Goal: Use online tool/utility: Utilize a website feature to perform a specific function

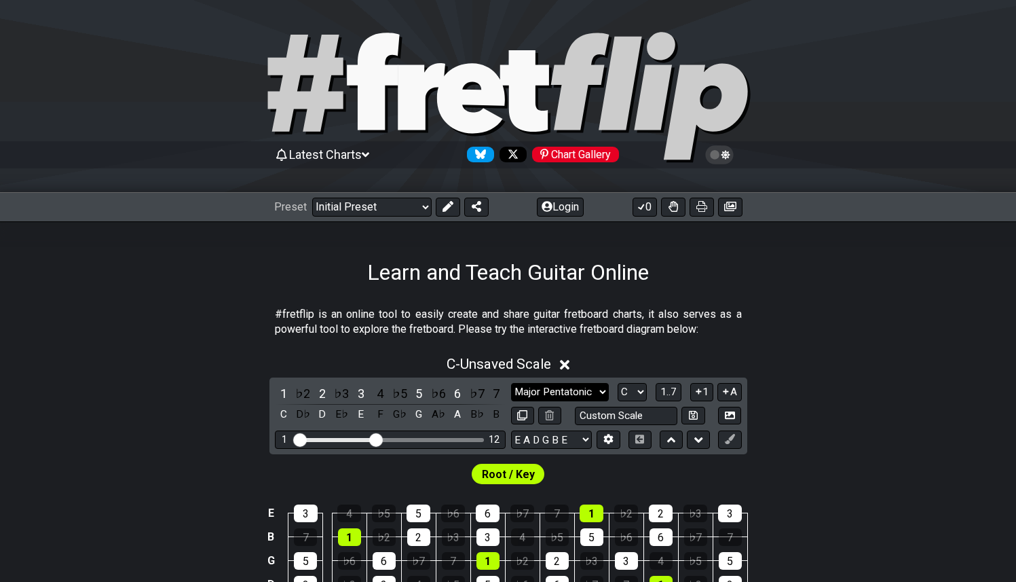
scroll to position [312, 0]
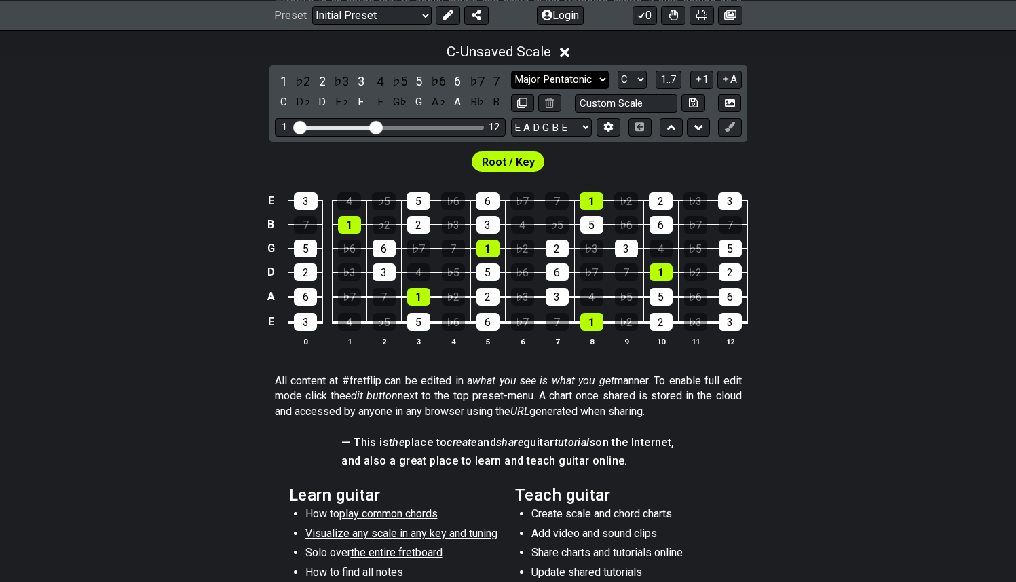
click at [580, 75] on select "Minor Pentatonic Click to edit Minor Pentatonic Major Pentatonic Minor Blues Ma…" at bounding box center [560, 80] width 98 height 18
select select "Minor / Aeolian"
click at [511, 71] on select "Minor Pentatonic Click to edit Minor Pentatonic Major Pentatonic Minor Blues Ma…" at bounding box center [560, 80] width 98 height 18
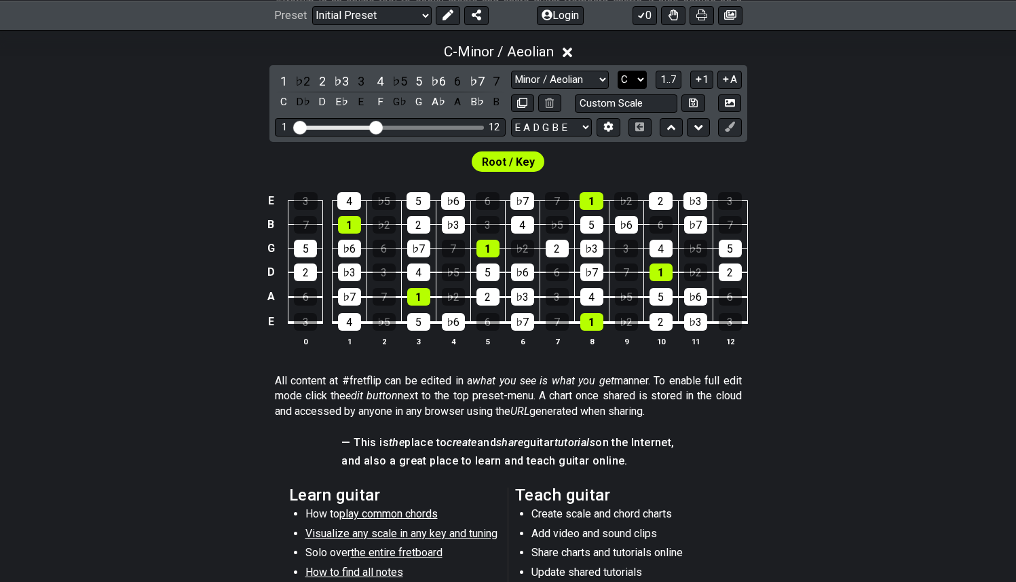
click at [642, 77] on select "A♭ A A♯ B♭ B C C♯ D♭ D D♯ E♭ E F F♯ G♭ G G♯" at bounding box center [632, 80] width 29 height 18
select select "A"
click at [618, 71] on select "A♭ A A♯ B♭ B C C♯ D♭ D D♯ E♭ E F F♯ G♭ G G♯" at bounding box center [632, 80] width 29 height 18
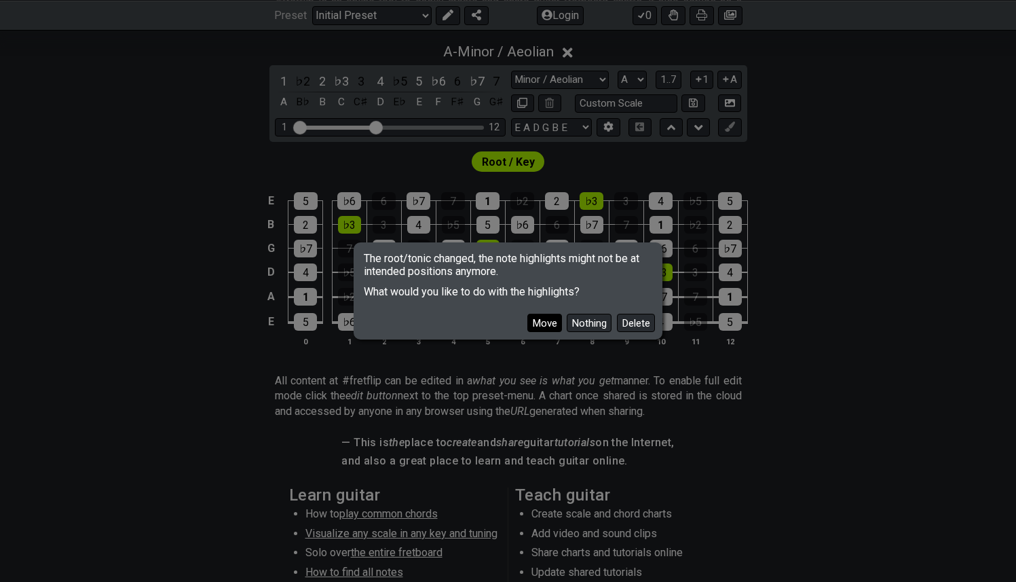
click at [546, 327] on button "Move" at bounding box center [545, 323] width 35 height 18
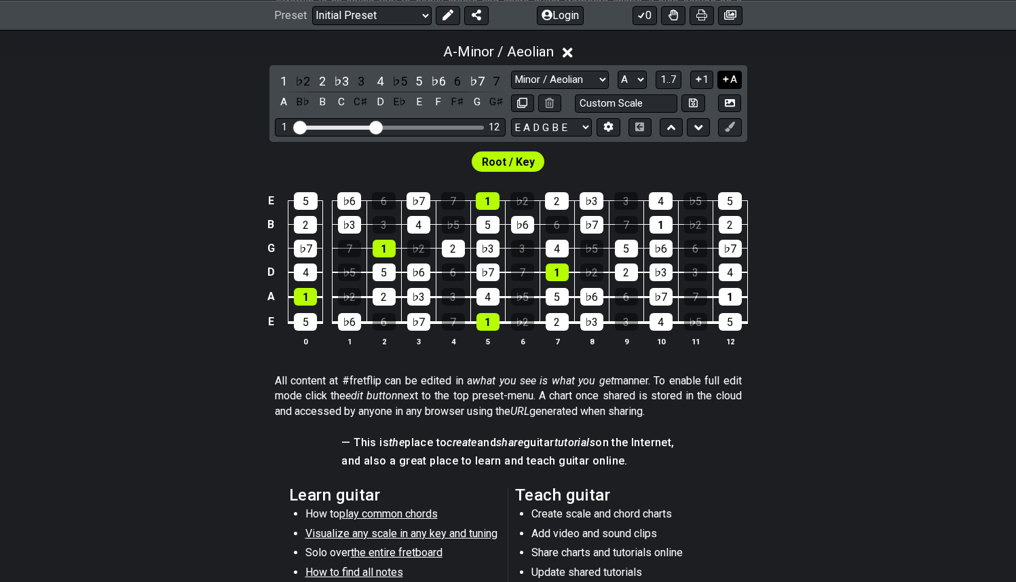
click at [731, 84] on button "A" at bounding box center [730, 80] width 24 height 18
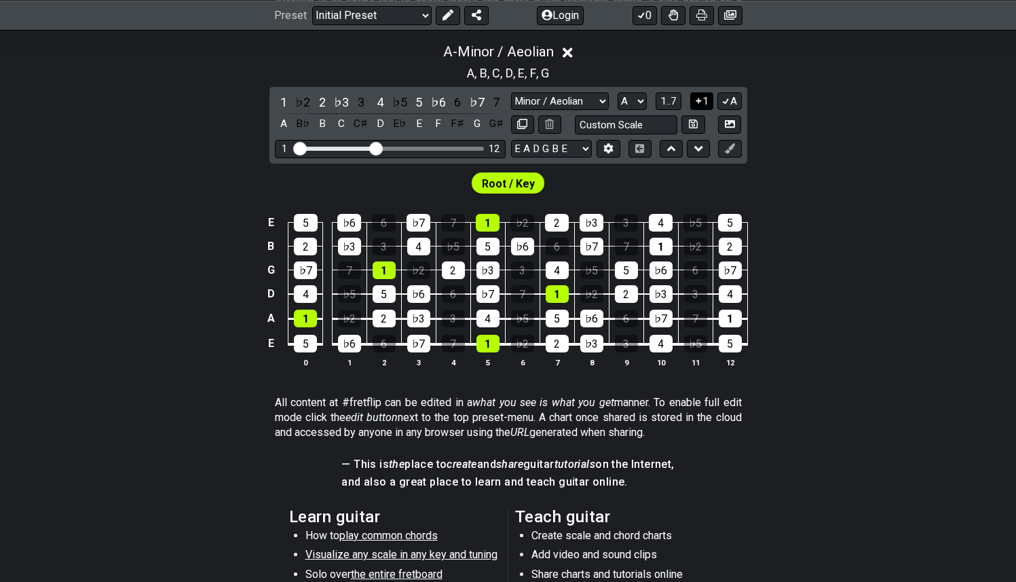
click at [703, 95] on button "1" at bounding box center [701, 101] width 23 height 18
click at [572, 98] on select "Minor Pentatonic Click to edit Minor Pentatonic Major Pentatonic Minor Blues Ma…" at bounding box center [560, 101] width 98 height 18
select select "Major / [PERSON_NAME]"
click at [511, 92] on select "Minor Pentatonic Click to edit Minor Pentatonic Major Pentatonic Minor Blues Ma…" at bounding box center [560, 101] width 98 height 18
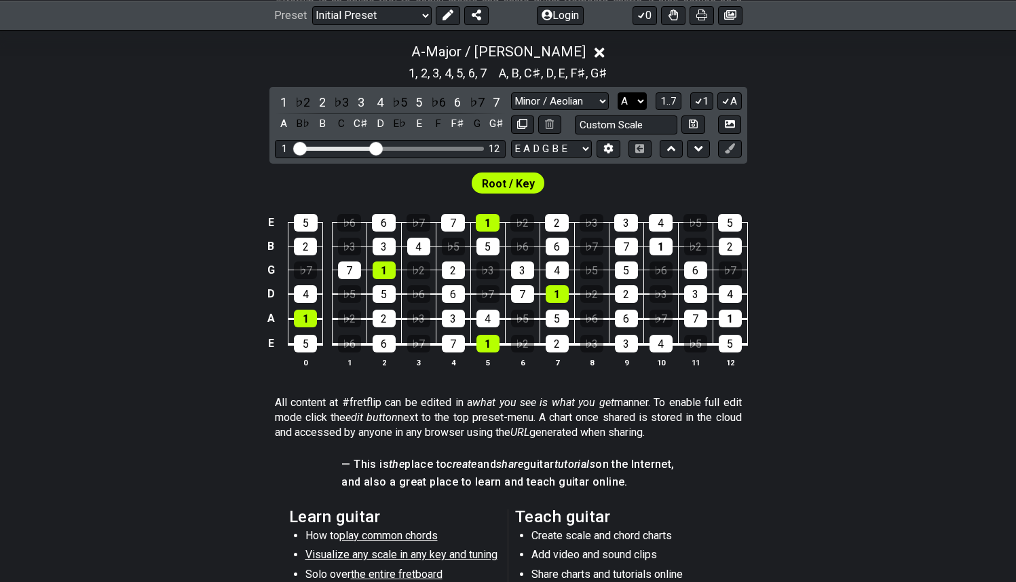
click at [632, 98] on select "A♭ A A♯ B♭ B C C♯ D♭ D D♯ E♭ E F F♯ G♭ G G♯" at bounding box center [632, 101] width 29 height 18
select select "C"
click at [618, 92] on select "A♭ A A♯ B♭ B C C♯ D♭ D D♯ E♭ E F F♯ G♭ G G♯" at bounding box center [632, 101] width 29 height 18
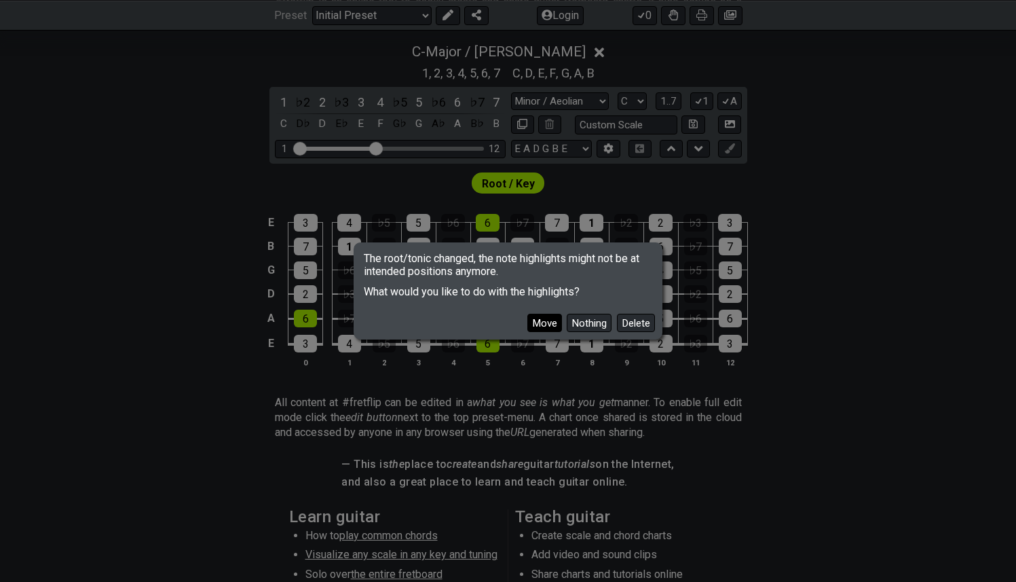
click at [549, 321] on button "Move" at bounding box center [545, 323] width 35 height 18
